Goal: Task Accomplishment & Management: Manage account settings

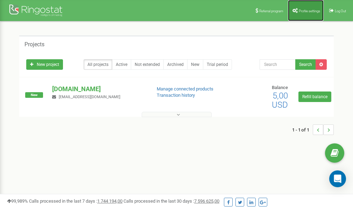
click at [307, 11] on span "Profile settings" at bounding box center [309, 11] width 21 height 4
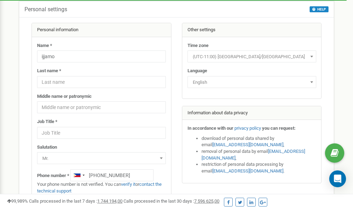
scroll to position [35, 0]
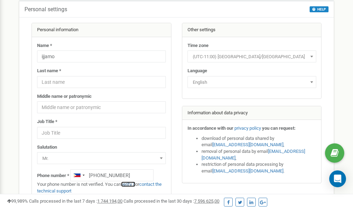
click at [132, 184] on link "verify it" at bounding box center [128, 183] width 14 height 5
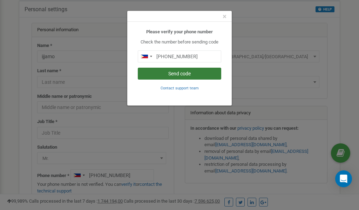
click at [186, 74] on button "Send code" at bounding box center [179, 74] width 83 height 12
